Goal: Book appointment/travel/reservation

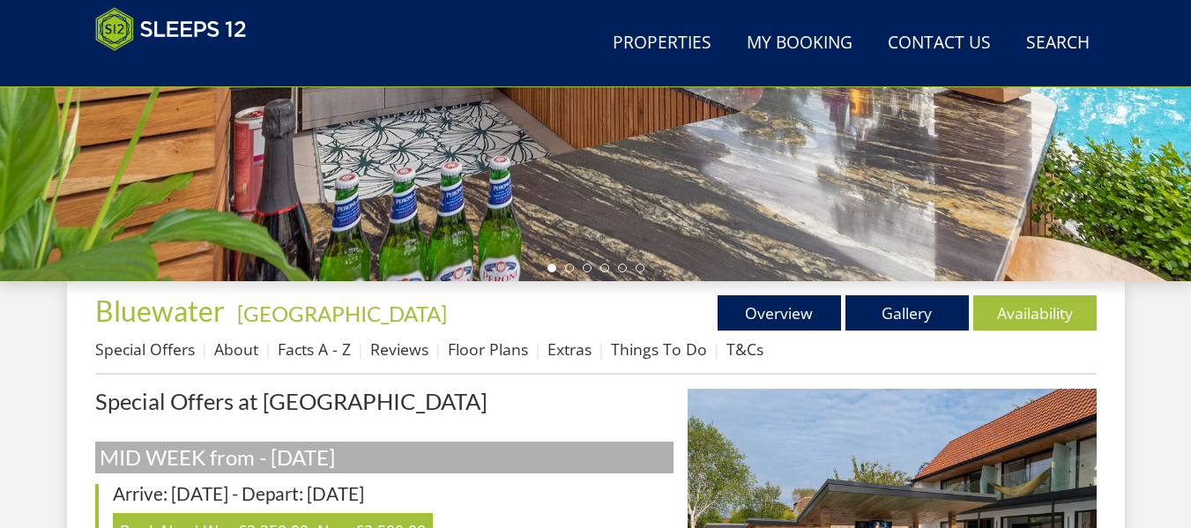
scroll to position [545, 0]
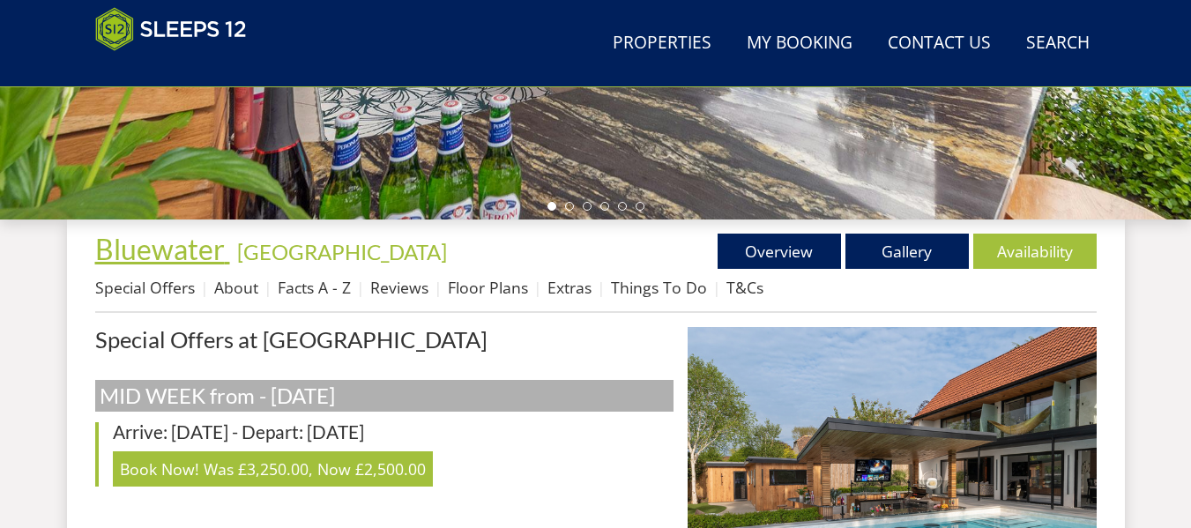
click at [183, 247] on span "Bluewater" at bounding box center [160, 249] width 130 height 34
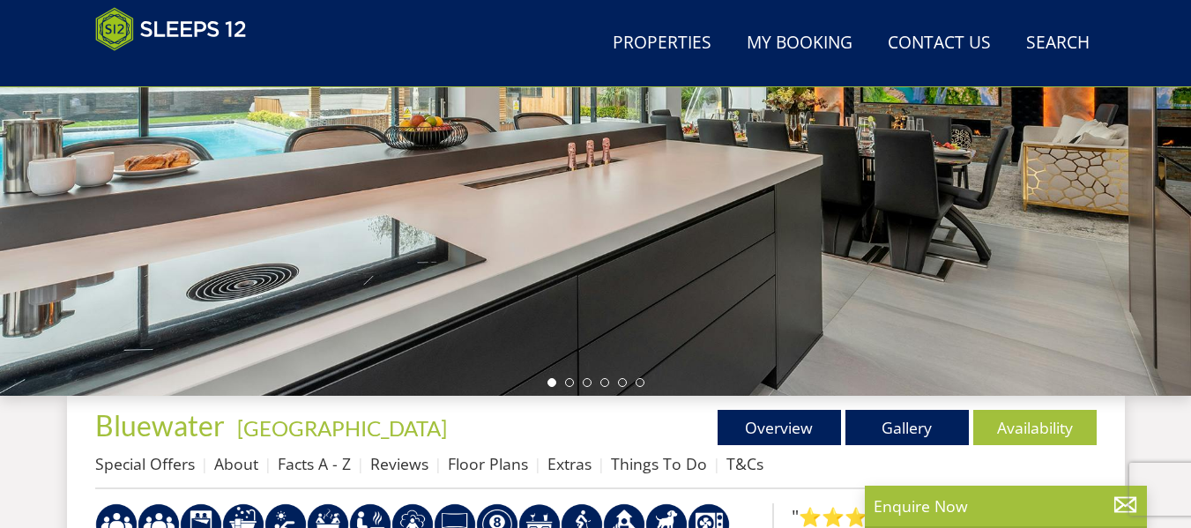
scroll to position [545, 0]
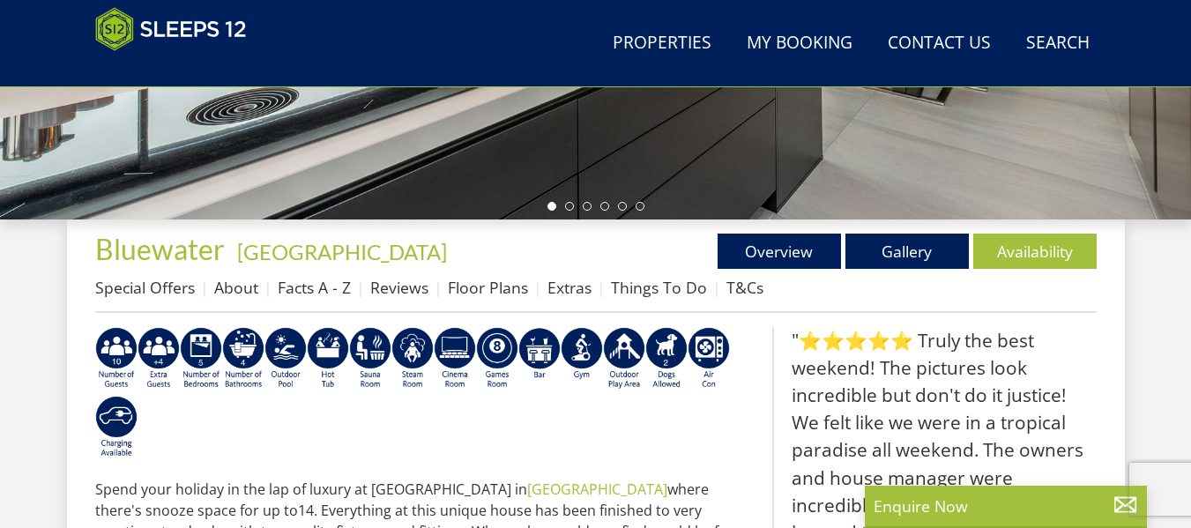
click at [372, 242] on h1 "Bluewater - [GEOGRAPHIC_DATA]" at bounding box center [345, 249] width 501 height 31
click at [332, 242] on h1 "Bluewater - [GEOGRAPHIC_DATA]" at bounding box center [345, 249] width 501 height 31
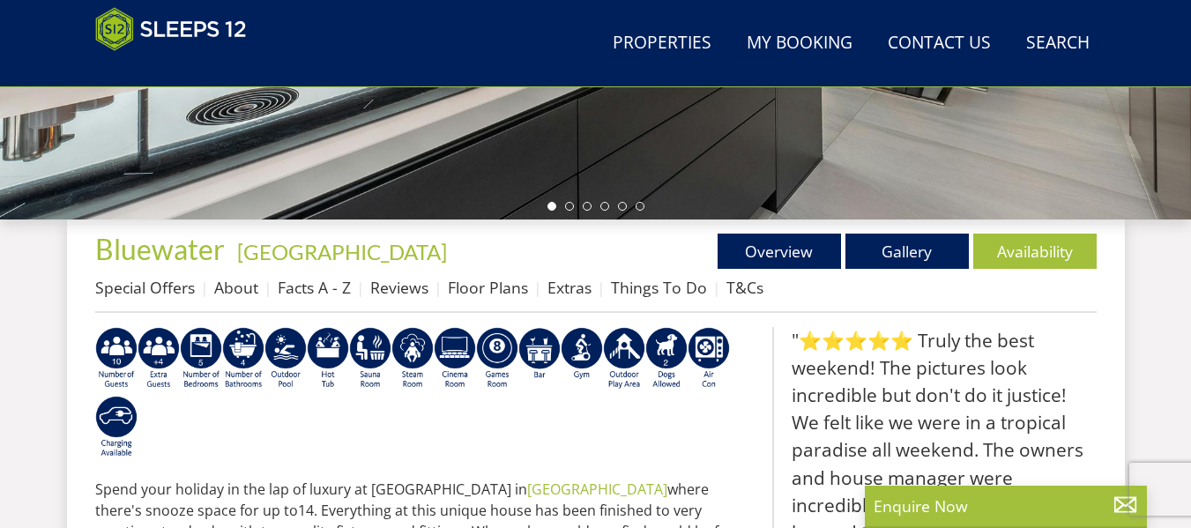
click at [327, 250] on h1 "Bluewater - [GEOGRAPHIC_DATA]" at bounding box center [345, 249] width 501 height 31
click at [325, 252] on h1 "Bluewater - [GEOGRAPHIC_DATA]" at bounding box center [345, 249] width 501 height 31
click at [325, 254] on h1 "Bluewater - [GEOGRAPHIC_DATA]" at bounding box center [345, 249] width 501 height 31
click at [405, 257] on h1 "Bluewater - [GEOGRAPHIC_DATA]" at bounding box center [345, 249] width 501 height 31
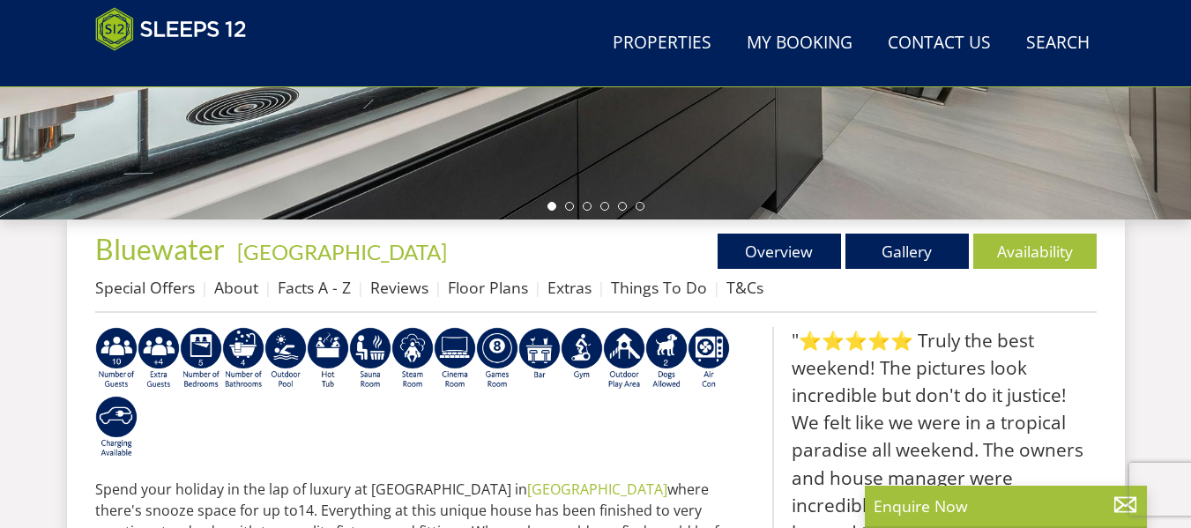
click at [405, 257] on h1 "Bluewater - [GEOGRAPHIC_DATA]" at bounding box center [345, 249] width 501 height 31
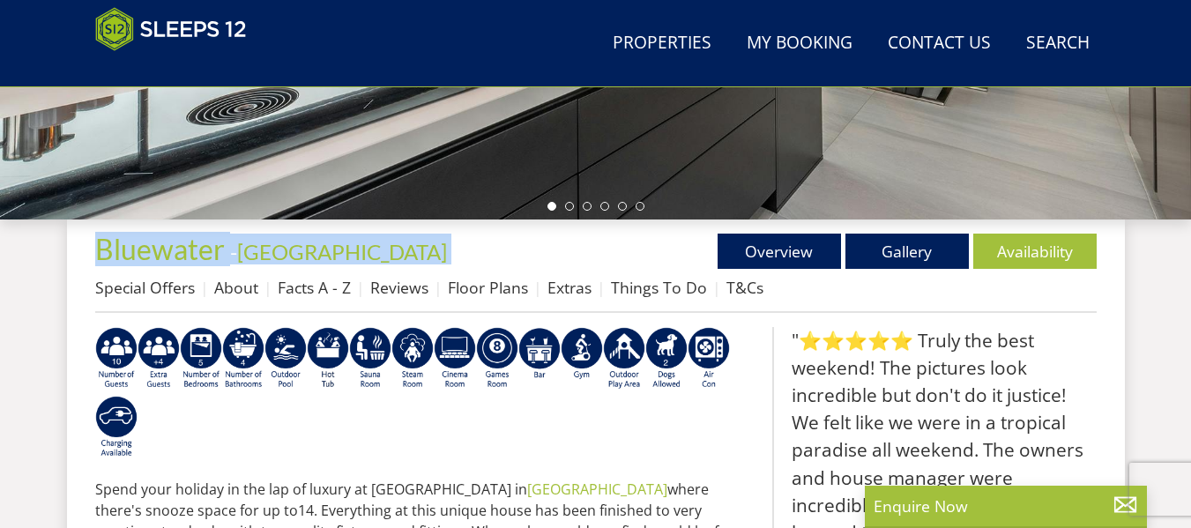
click at [405, 257] on h1 "Bluewater - [GEOGRAPHIC_DATA]" at bounding box center [345, 249] width 501 height 31
